Goal: Task Accomplishment & Management: Manage account settings

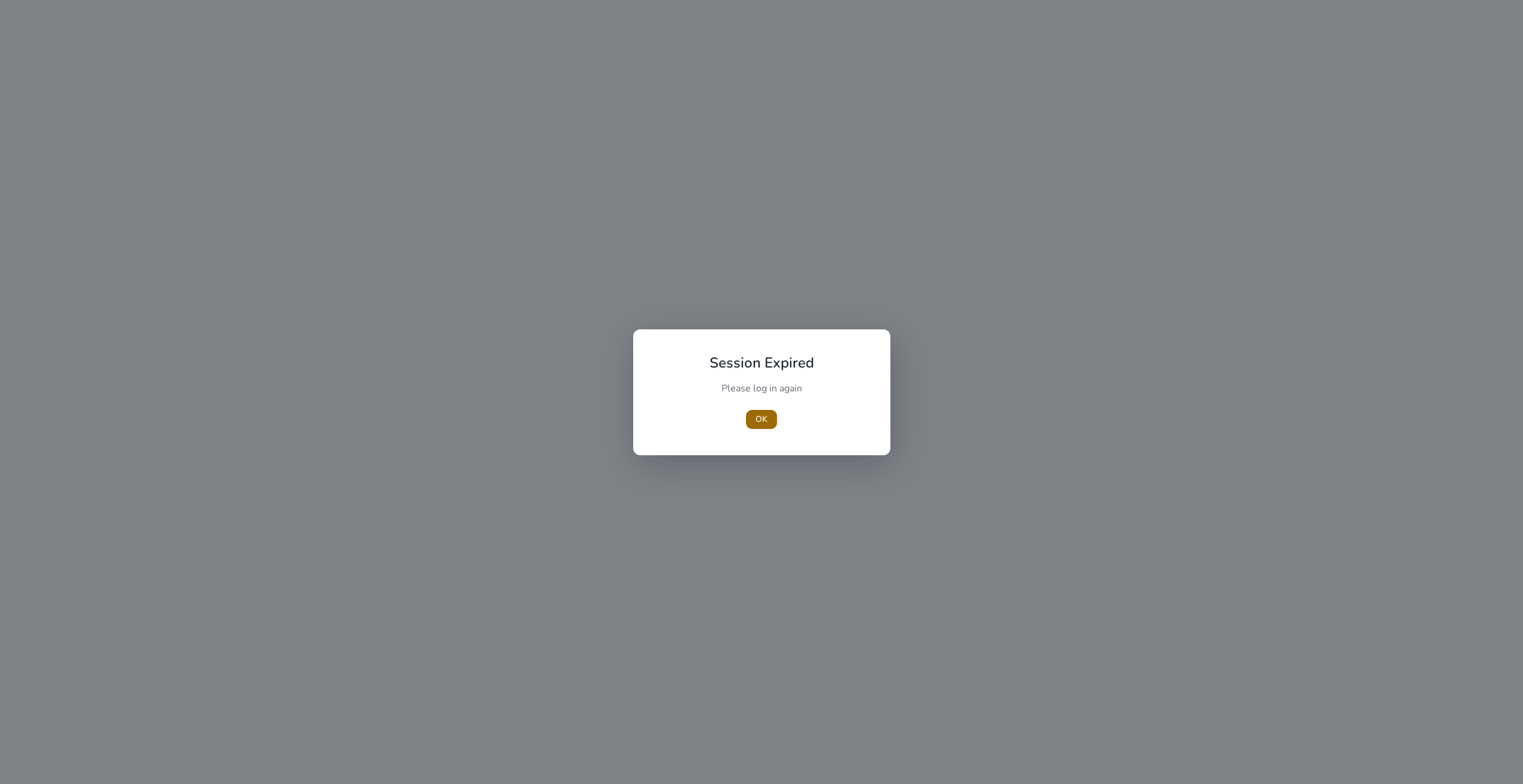
click at [754, 421] on span "button" at bounding box center [762, 419] width 31 height 29
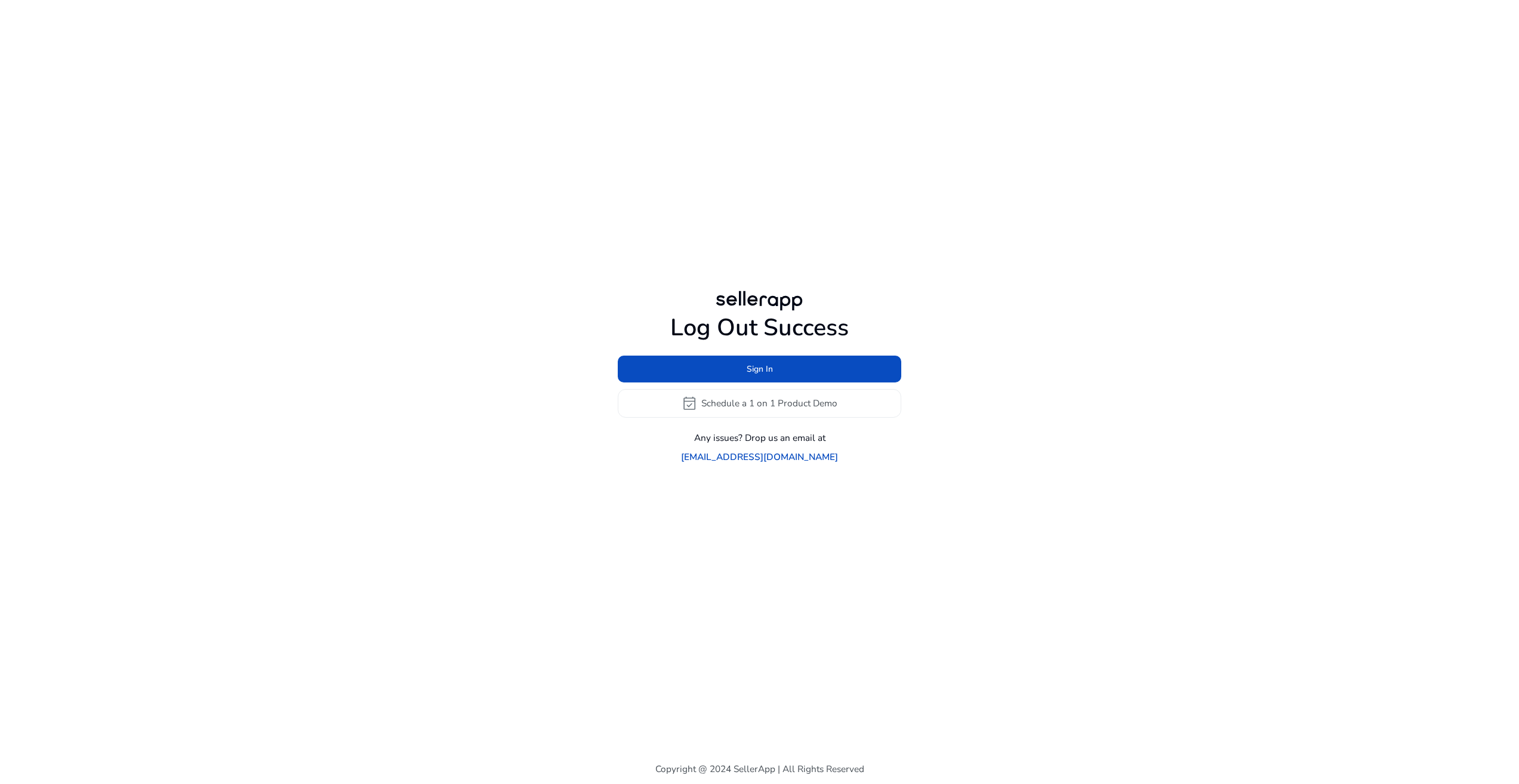
click at [819, 363] on div "Log Out Success Sign In event_available Schedule a 1 on 1 Product Demo Any issu…" at bounding box center [760, 389] width 284 height 150
click at [819, 364] on span at bounding box center [760, 368] width 284 height 29
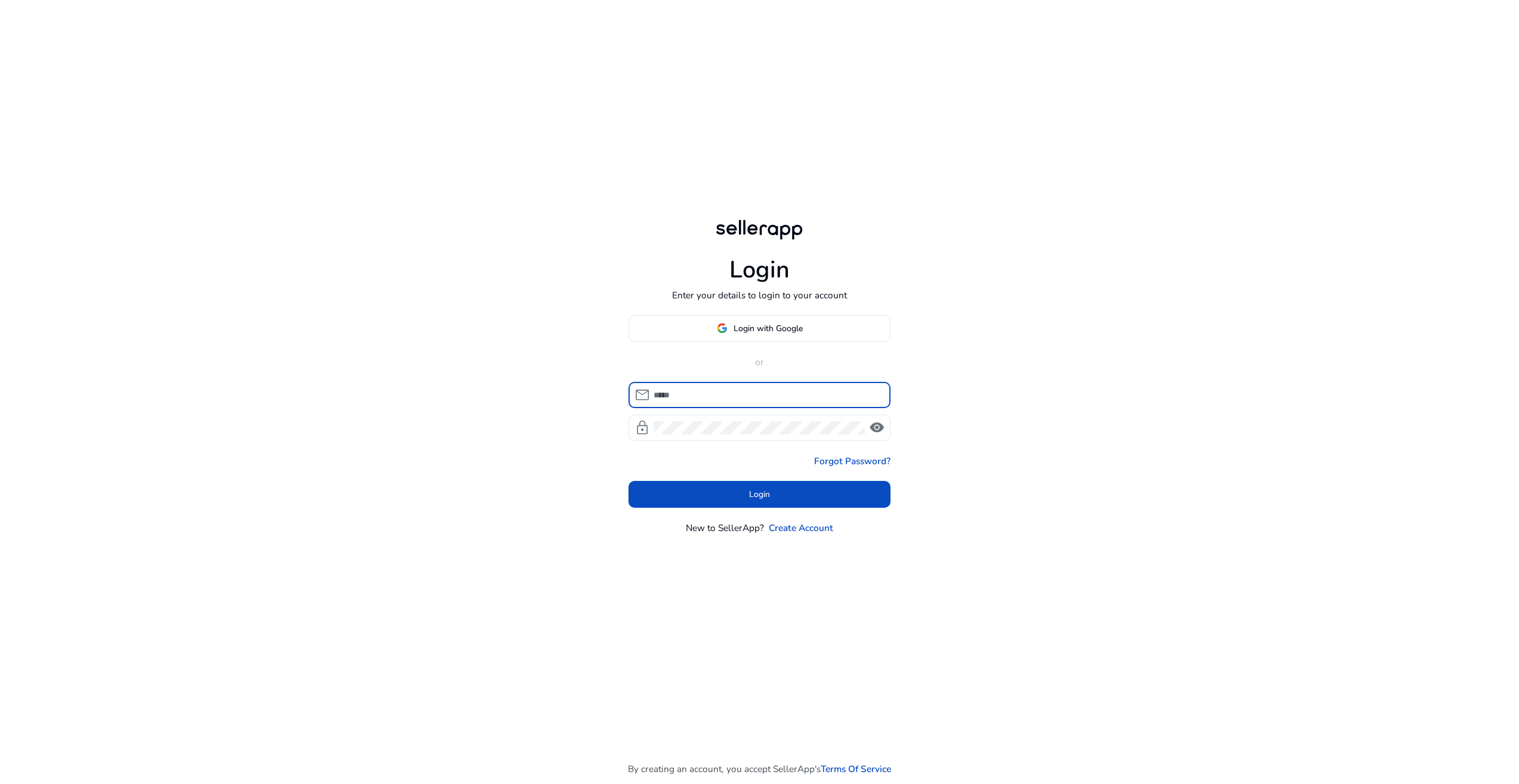
type input "**********"
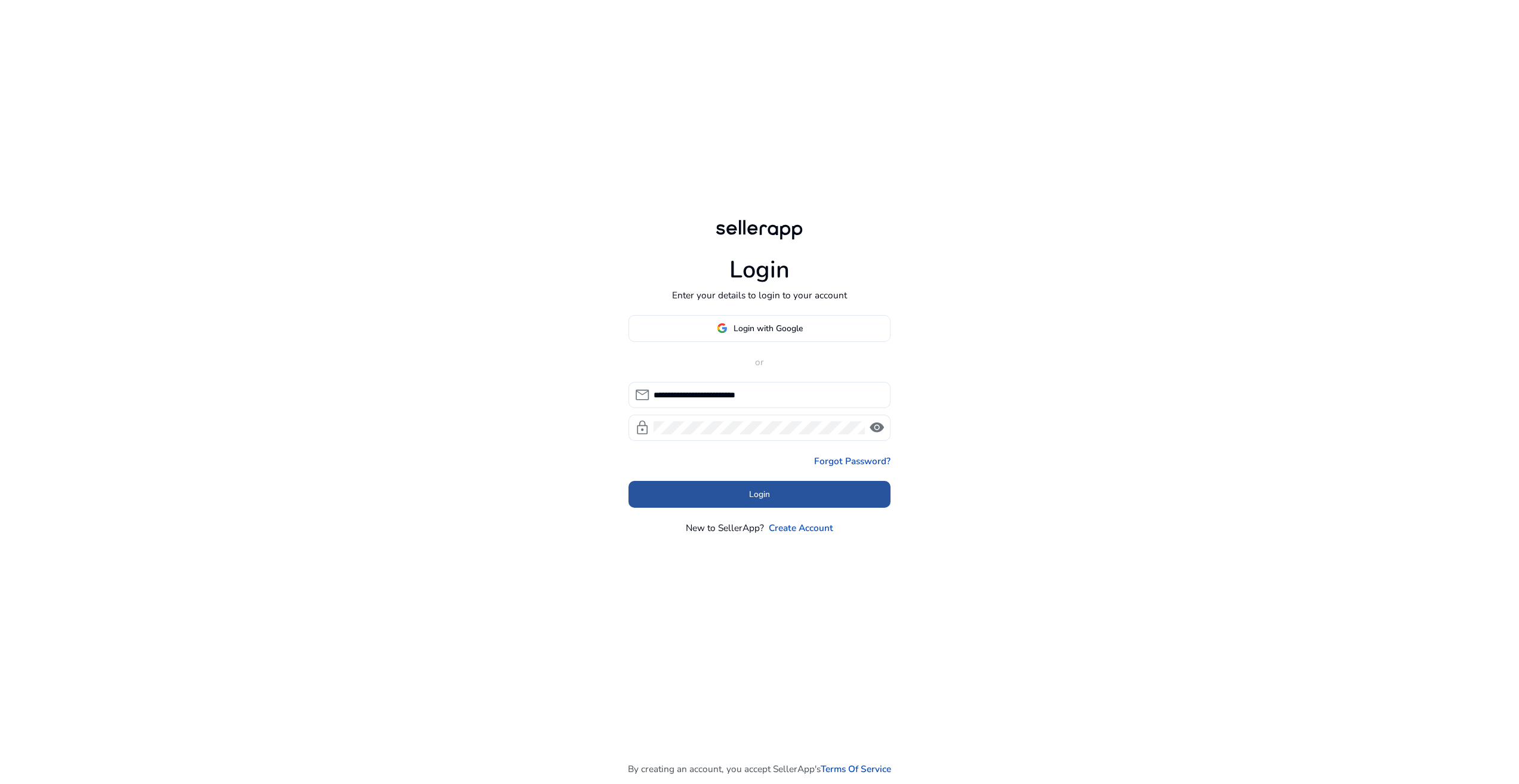
click at [799, 507] on span at bounding box center [760, 494] width 263 height 29
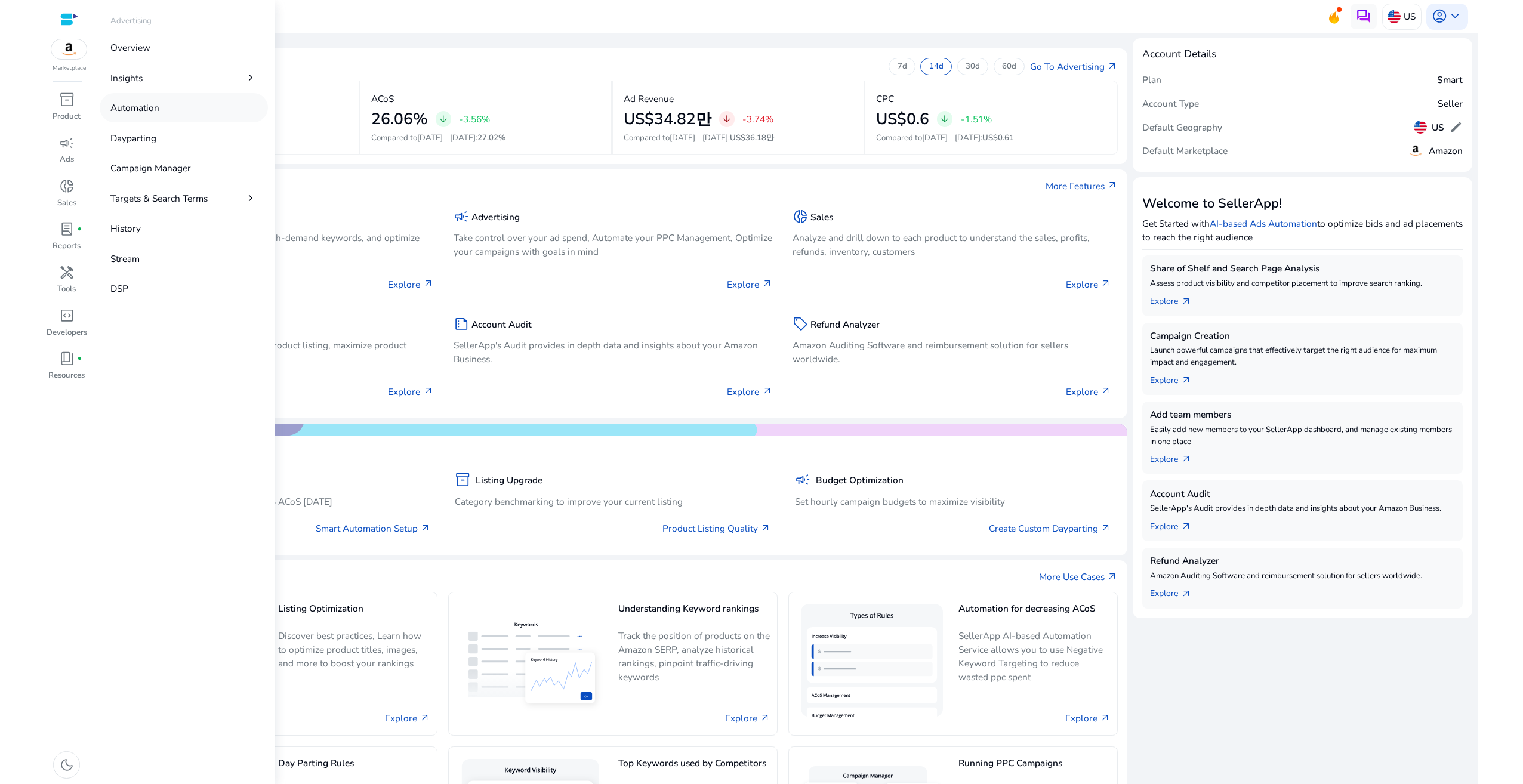
click at [179, 112] on link "Automation" at bounding box center [183, 108] width 168 height 29
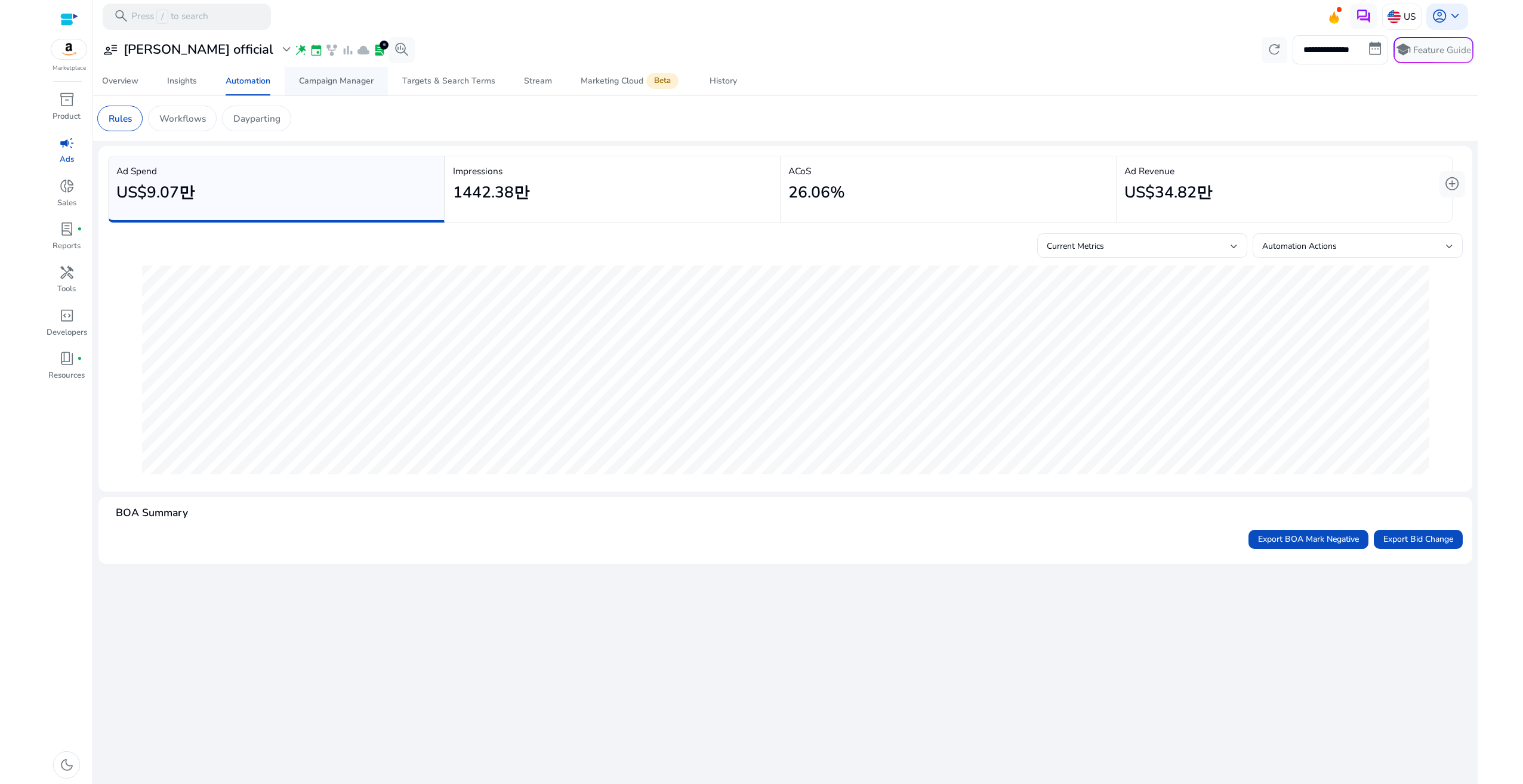
click at [358, 78] on div "Campaign Manager" at bounding box center [337, 81] width 75 height 8
